Goal: Transaction & Acquisition: Obtain resource

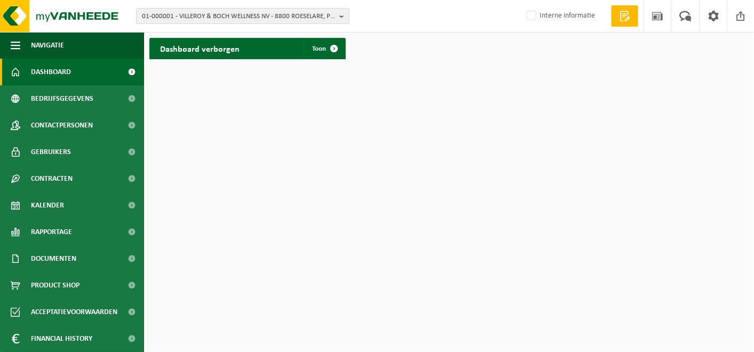
click at [184, 20] on span "01-000001 - VILLEROY & BOCH WELLNESS NV - 8800 ROESELARE, POPULIERSTRAAT 1" at bounding box center [238, 17] width 193 height 16
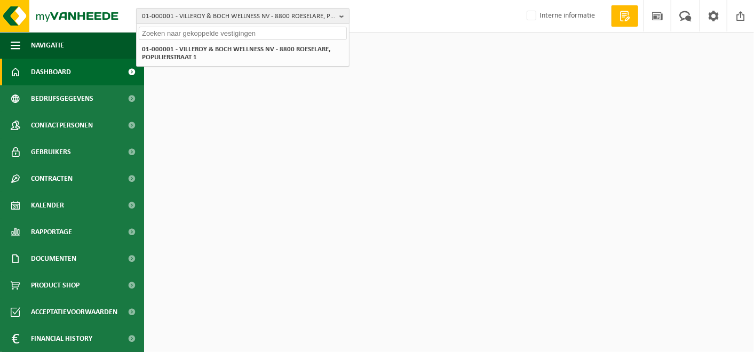
paste input "10-971558"
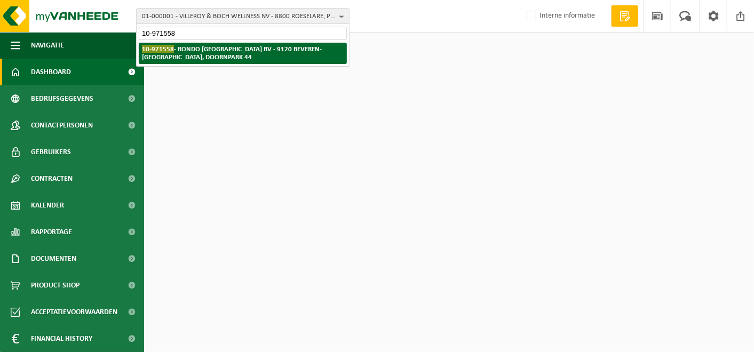
type input "10-971558"
click at [198, 48] on strong "10-971558 - RONDO BELGIË BV - 9120 BEVEREN-WAAS, DOORNPARK 44" at bounding box center [232, 53] width 180 height 16
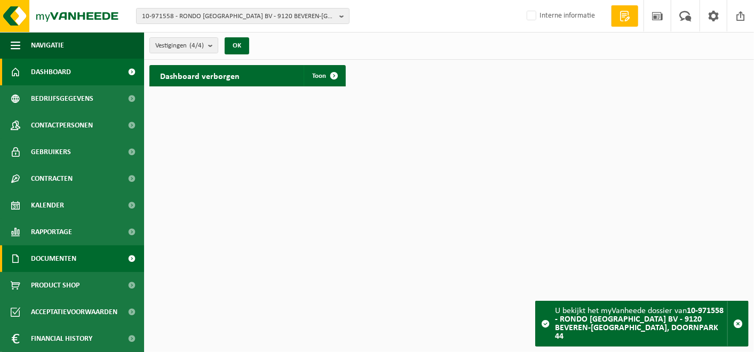
click at [64, 264] on span "Documenten" at bounding box center [53, 259] width 45 height 27
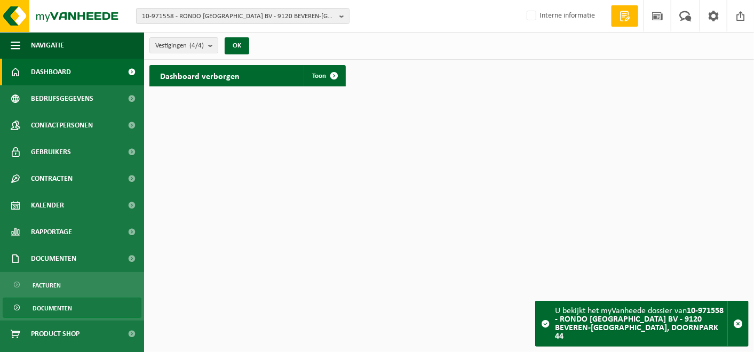
click at [52, 307] on span "Documenten" at bounding box center [52, 308] width 39 height 20
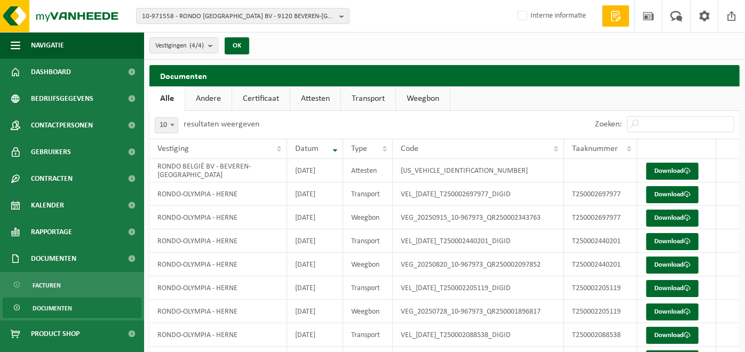
drag, startPoint x: 428, startPoint y: 157, endPoint x: 213, endPoint y: 99, distance: 221.6
click at [213, 99] on div "Documenten Even geduld. Door de grote hoeveelheid gegevens duurt het laden even…" at bounding box center [444, 247] width 601 height 364
click at [213, 99] on link "Andere" at bounding box center [208, 98] width 46 height 25
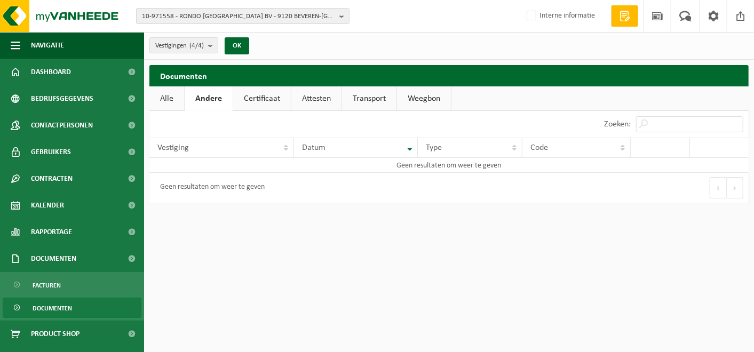
click at [265, 99] on link "Certificaat" at bounding box center [262, 98] width 58 height 25
click at [290, 13] on span "10-971558 - RONDO [GEOGRAPHIC_DATA] BV - 9120 BEVEREN-[GEOGRAPHIC_DATA], DOORNP…" at bounding box center [238, 17] width 193 height 16
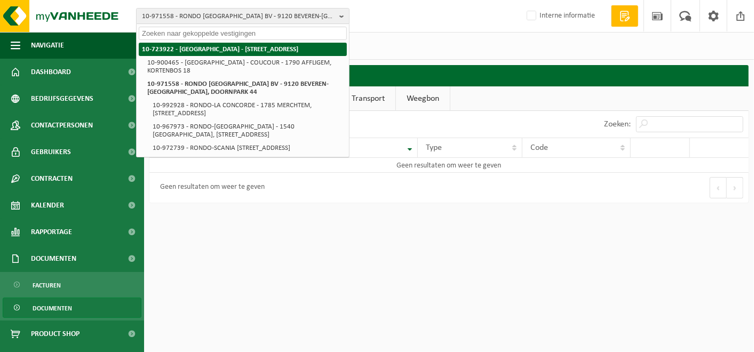
click at [182, 46] on strong "10-723922 - [GEOGRAPHIC_DATA] - [STREET_ADDRESS]" at bounding box center [220, 49] width 156 height 7
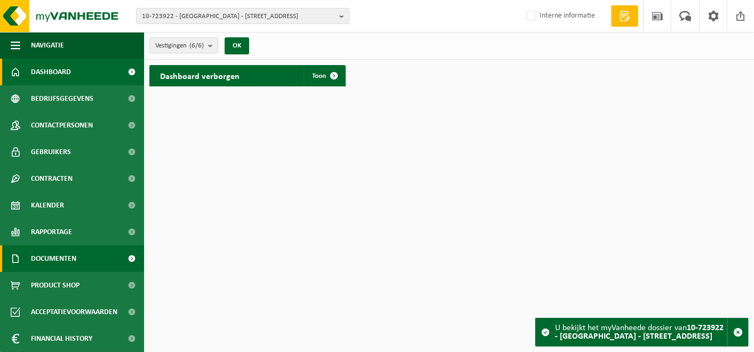
click at [55, 258] on span "Documenten" at bounding box center [53, 259] width 45 height 27
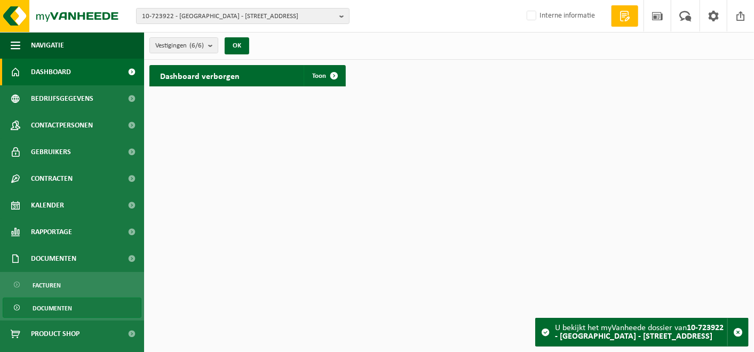
click at [45, 303] on span "Documenten" at bounding box center [52, 308] width 39 height 20
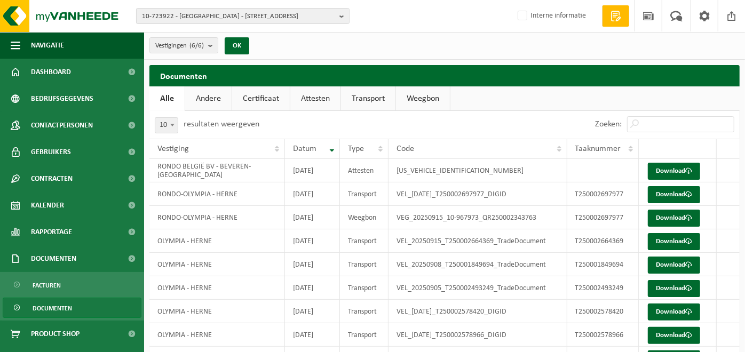
click at [256, 93] on link "Certificaat" at bounding box center [261, 98] width 58 height 25
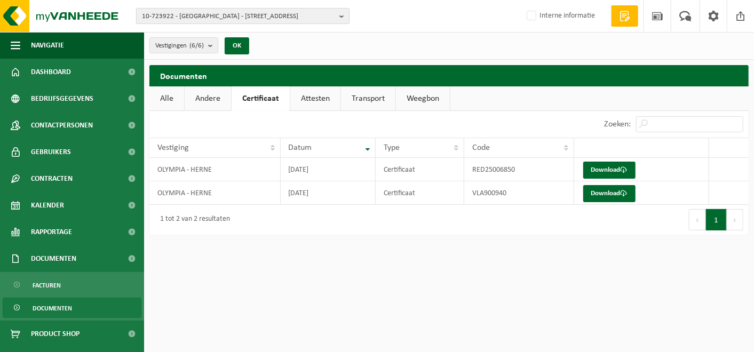
click at [223, 15] on span "10-723922 - [GEOGRAPHIC_DATA] - [STREET_ADDRESS]" at bounding box center [238, 17] width 193 height 16
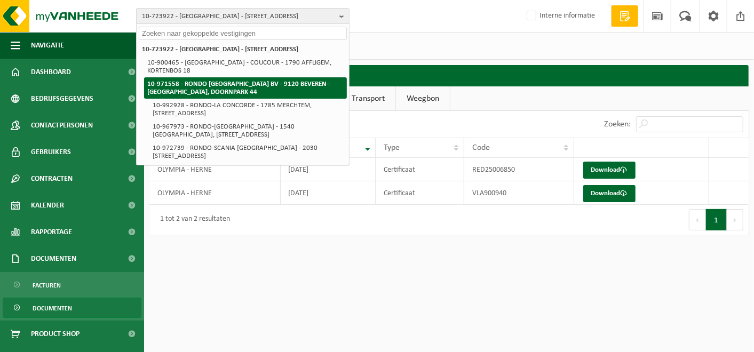
click at [205, 81] on strong "10-971558 - RONDO [GEOGRAPHIC_DATA] BV - 9120 BEVEREN-[GEOGRAPHIC_DATA], DOORNP…" at bounding box center [237, 88] width 181 height 15
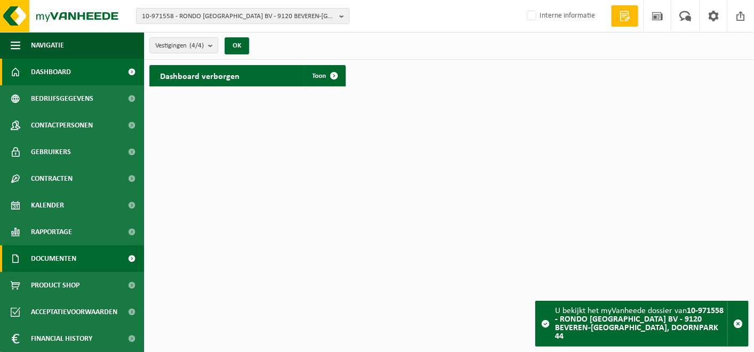
click at [50, 255] on span "Documenten" at bounding box center [53, 259] width 45 height 27
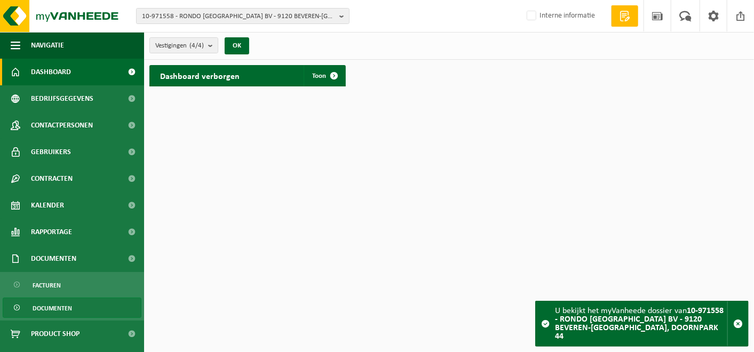
click at [57, 302] on span "Documenten" at bounding box center [52, 308] width 39 height 20
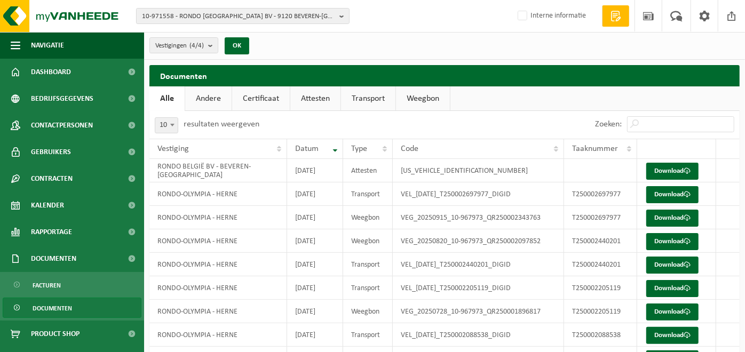
click at [262, 98] on link "Certificaat" at bounding box center [261, 98] width 58 height 25
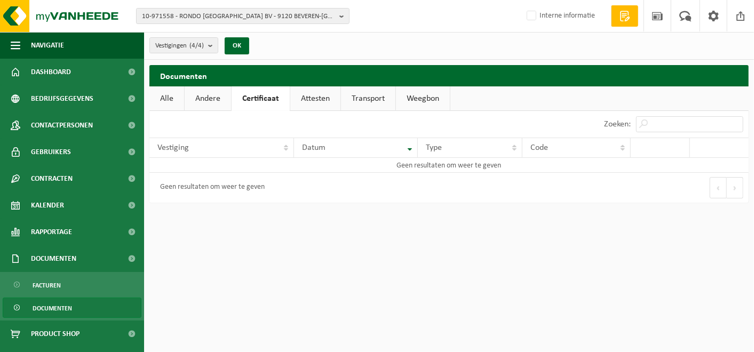
click at [319, 96] on link "Attesten" at bounding box center [315, 98] width 50 height 25
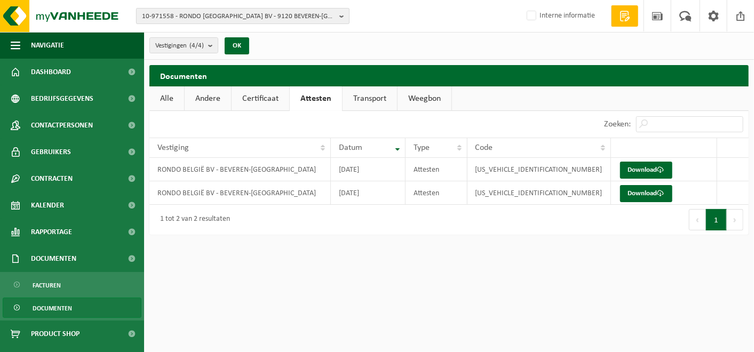
click at [236, 12] on span "10-971558 - RONDO [GEOGRAPHIC_DATA] BV - 9120 BEVEREN-[GEOGRAPHIC_DATA], DOORNP…" at bounding box center [238, 17] width 193 height 16
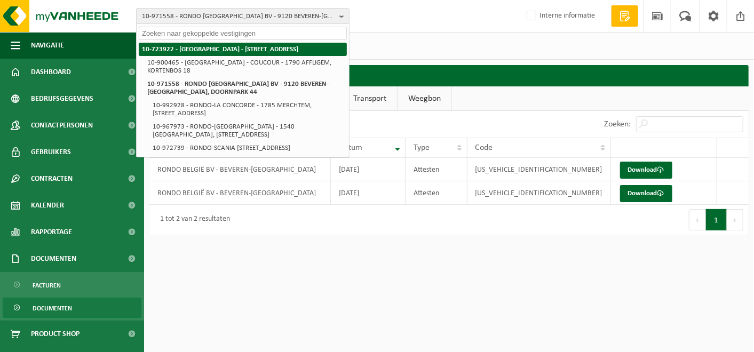
click at [216, 51] on strong "10-723922 - [GEOGRAPHIC_DATA] - [STREET_ADDRESS]" at bounding box center [220, 49] width 156 height 7
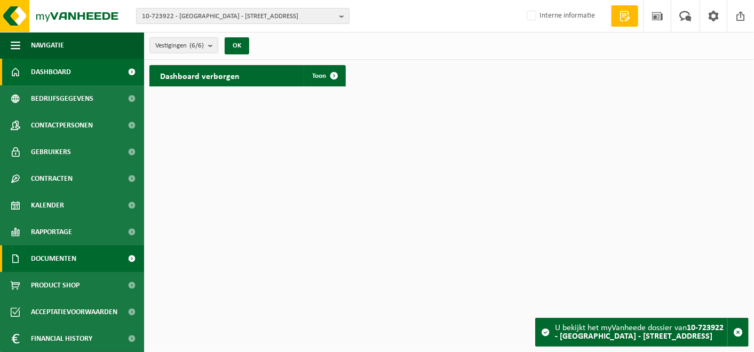
click at [48, 255] on span "Documenten" at bounding box center [53, 259] width 45 height 27
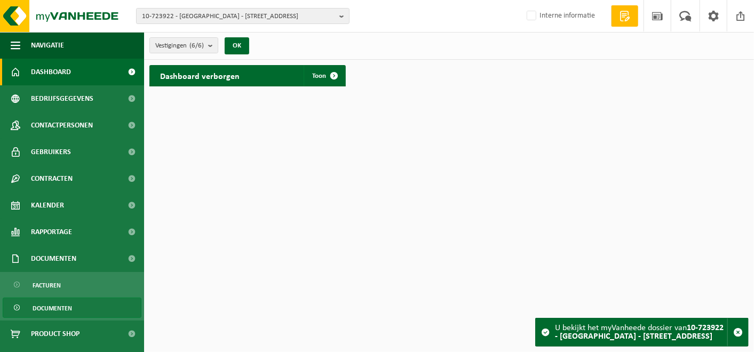
click at [58, 303] on span "Documenten" at bounding box center [52, 308] width 39 height 20
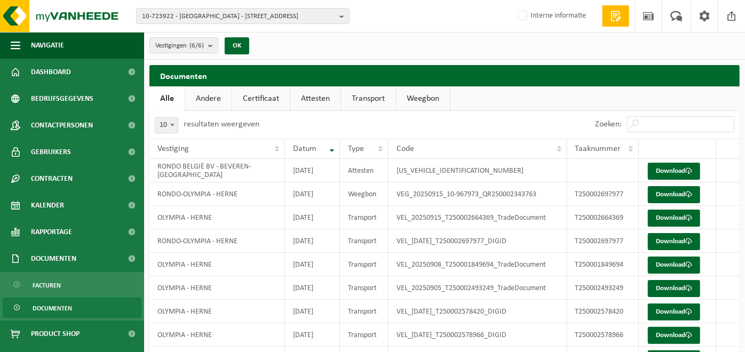
click at [262, 98] on link "Certificaat" at bounding box center [261, 98] width 58 height 25
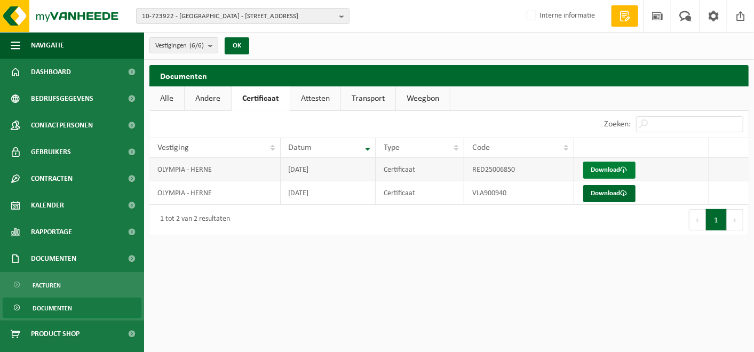
click at [605, 168] on link "Download" at bounding box center [609, 170] width 52 height 17
click at [218, 18] on span "10-723922 - [GEOGRAPHIC_DATA] - [STREET_ADDRESS]" at bounding box center [238, 17] width 193 height 16
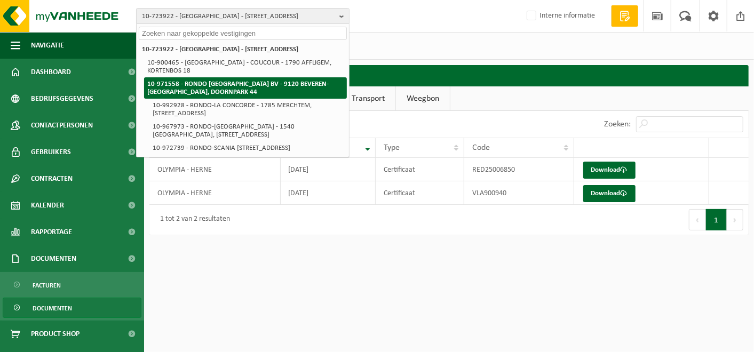
click at [191, 81] on strong "10-971558 - RONDO [GEOGRAPHIC_DATA] BV - 9120 BEVEREN-[GEOGRAPHIC_DATA], DOORNP…" at bounding box center [237, 88] width 181 height 15
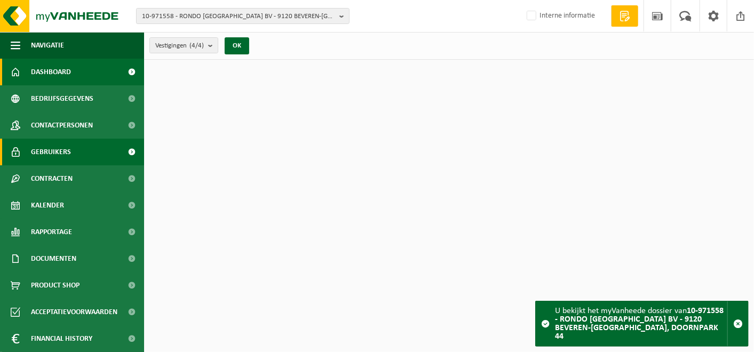
click at [45, 157] on span "Gebruikers" at bounding box center [51, 152] width 40 height 27
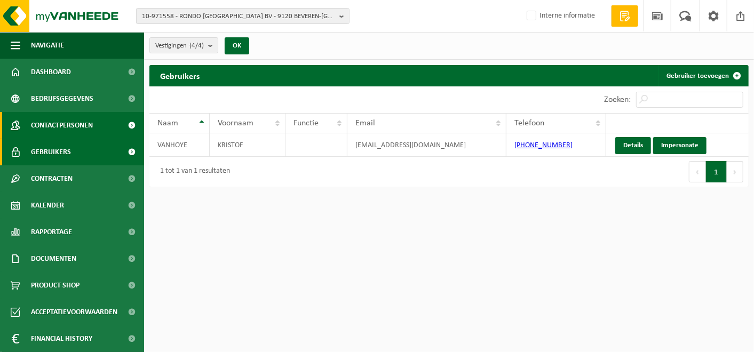
click at [52, 121] on span "Contactpersonen" at bounding box center [62, 125] width 62 height 27
